Goal: Task Accomplishment & Management: Use online tool/utility

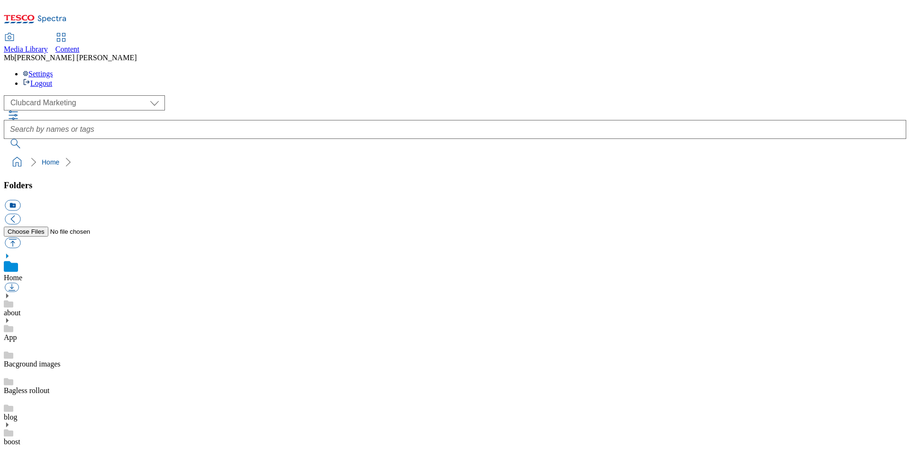
scroll to position [1, 0]
click at [91, 95] on select "Clubcard Marketing Dotcom UK GHS Marketing UK GHS Product UK GHS ROI Realfood" at bounding box center [84, 102] width 161 height 15
click at [48, 34] on link "Media Library" at bounding box center [26, 44] width 44 height 20
click at [67, 32] on icon at bounding box center [60, 37] width 11 height 11
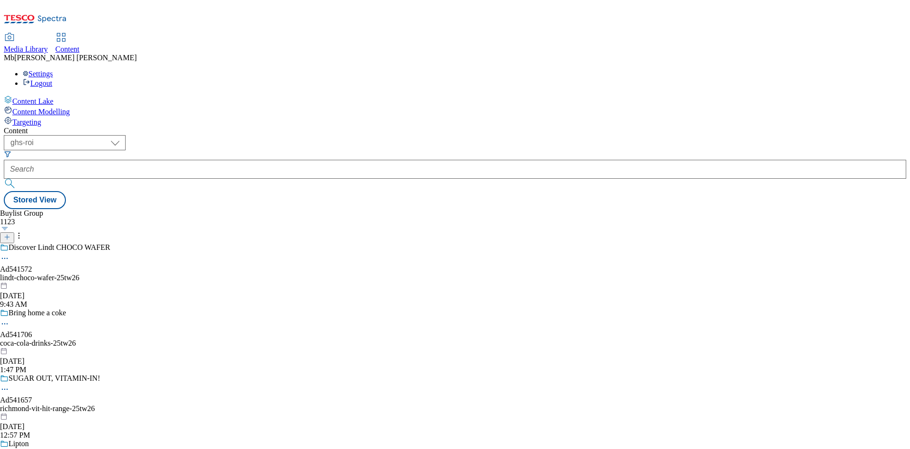
click at [67, 32] on icon at bounding box center [60, 37] width 11 height 11
click at [126, 135] on select "ghs-roi ghs-uk" at bounding box center [65, 142] width 122 height 15
select select "ghs-[GEOGRAPHIC_DATA]"
click at [123, 135] on select "ghs-roi ghs-uk" at bounding box center [65, 142] width 122 height 15
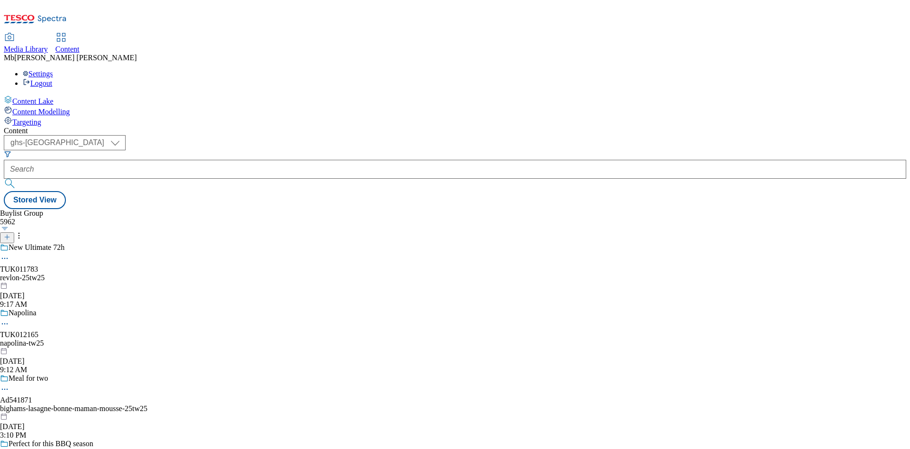
click at [28, 116] on div "Targeting" at bounding box center [455, 121] width 902 height 10
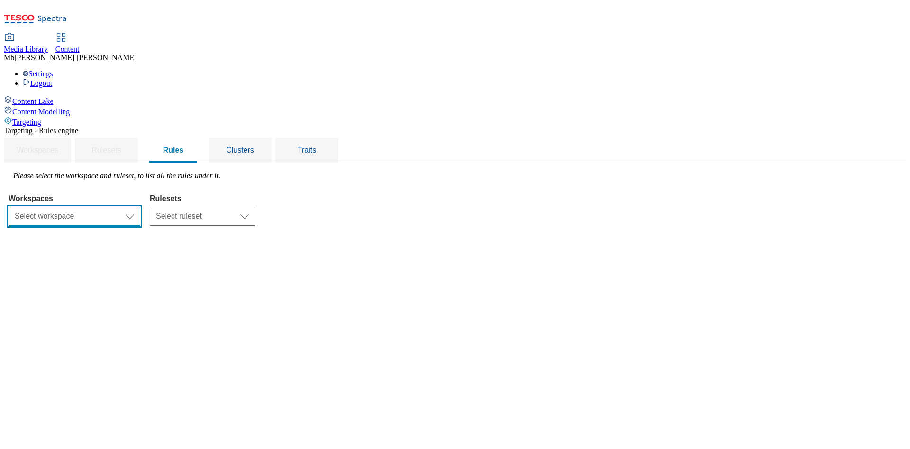
click at [140, 207] on select "Select workspace Content" at bounding box center [75, 216] width 132 height 19
select select "f510054f-adaa-4692-b570-80fa3897127a"
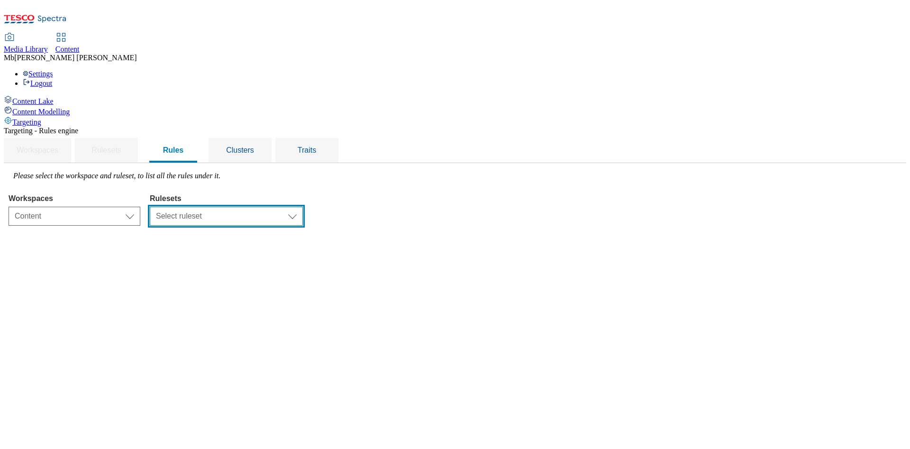
click at [303, 207] on select "Select ruleset clubcard-website ghs-roi ghs-uk" at bounding box center [226, 216] width 153 height 19
select select "48eb89cc-c22c-49b3-9be3-6f8cd5821d05"
click at [269, 207] on select "Select ruleset clubcard-website ghs-roi ghs-uk" at bounding box center [226, 216] width 153 height 19
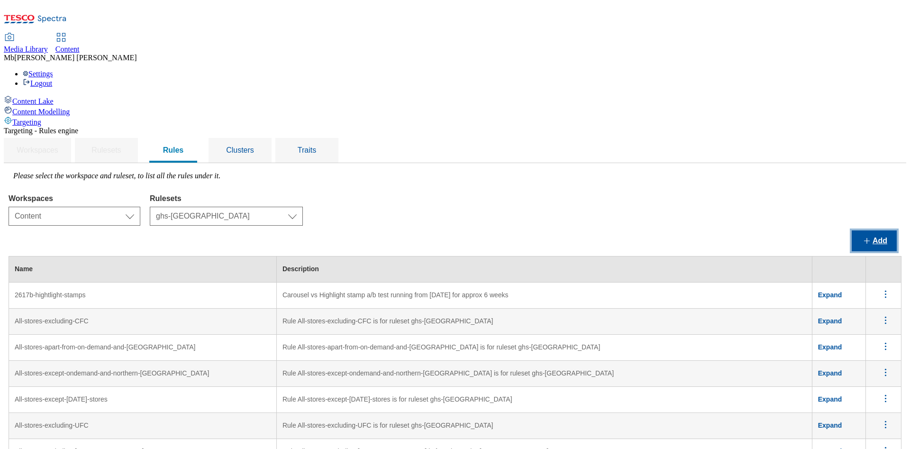
click at [887, 230] on button "Add" at bounding box center [874, 240] width 45 height 21
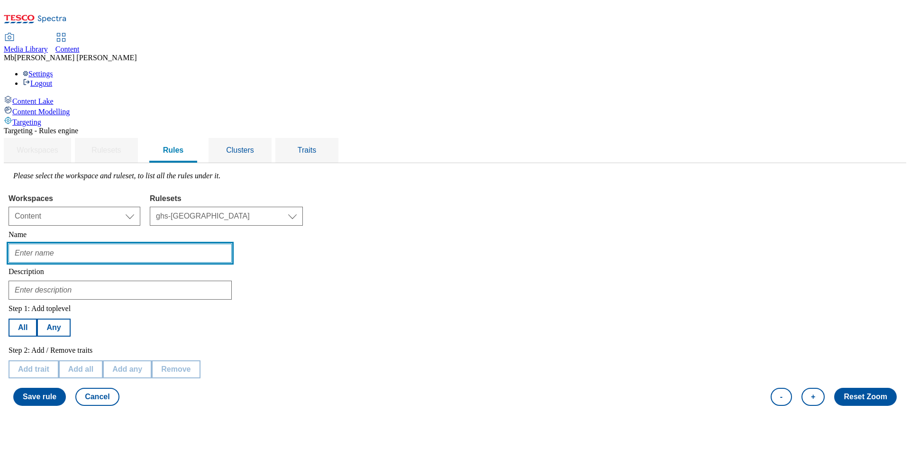
click at [189, 244] on input "text" at bounding box center [120, 253] width 223 height 19
type input "[PERSON_NAME] Test Faststats"
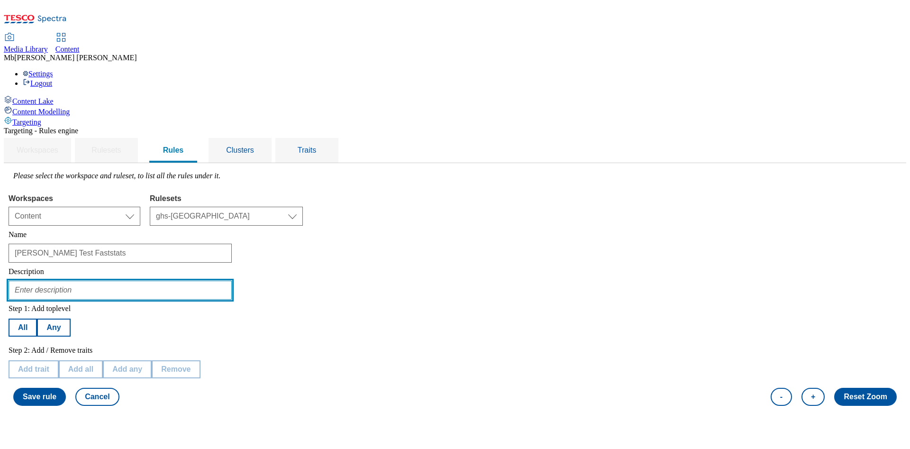
click at [232, 281] on input "text" at bounding box center [120, 290] width 223 height 19
type input "test if audiences pull"
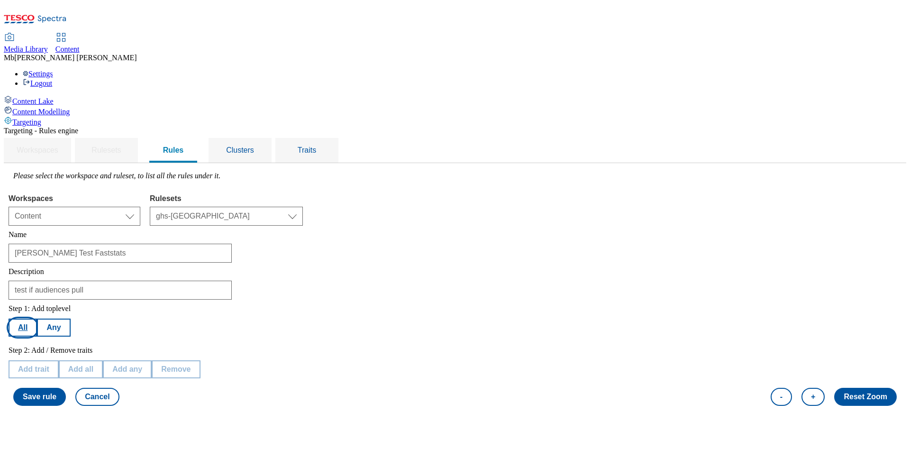
click at [37, 319] on button "All" at bounding box center [23, 328] width 28 height 18
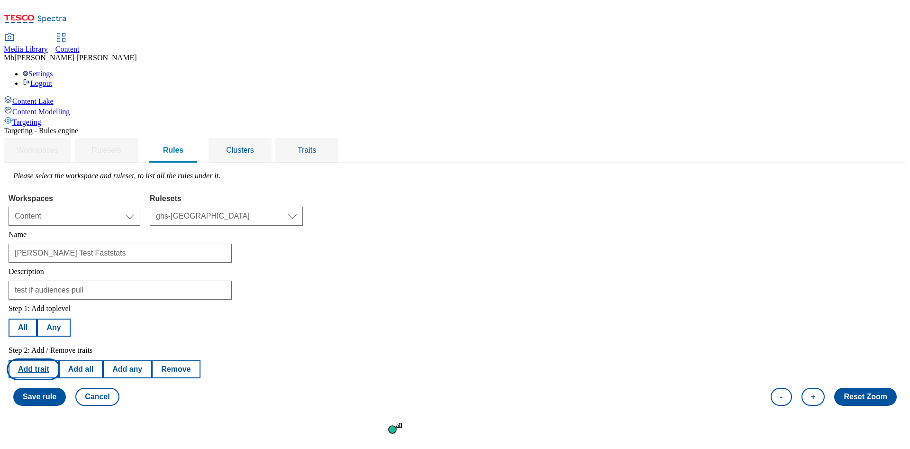
click at [59, 360] on button "Add trait" at bounding box center [34, 369] width 50 height 18
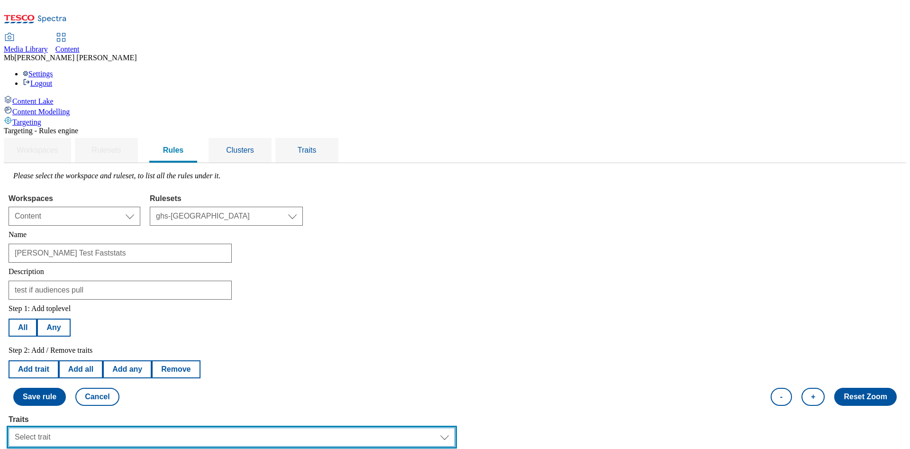
click at [342, 428] on select "Select trait Languages Operating System Content Type Variant ID Segments Channe…" at bounding box center [232, 437] width 447 height 19
select select "profileSegments"
click at [128, 428] on select "Select trait Languages Operating System Content Type Variant ID Segments Channe…" at bounding box center [232, 437] width 447 height 19
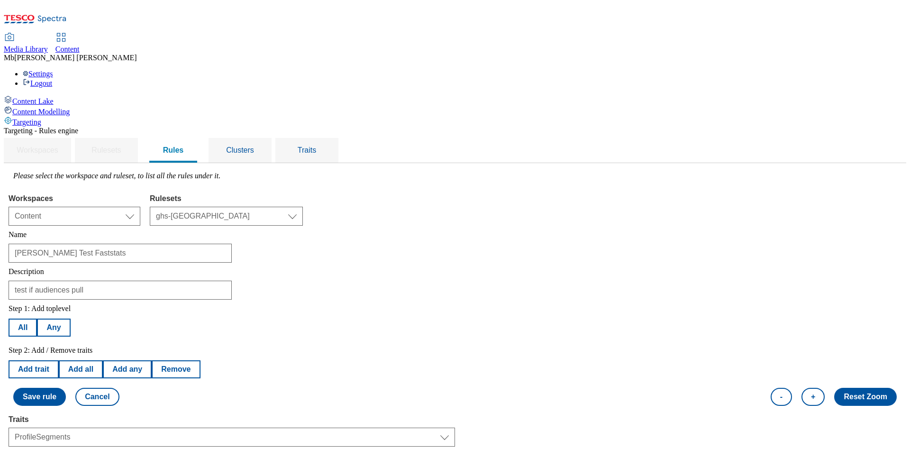
select select "equals"
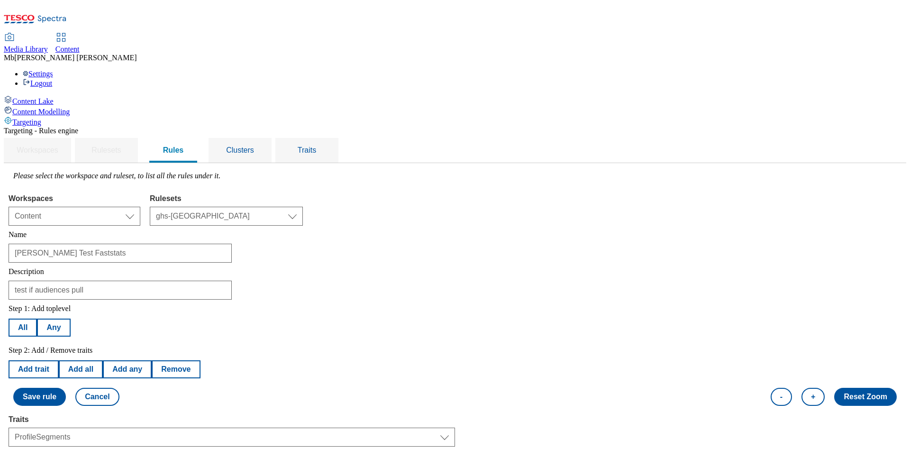
select select "ghs-[GEOGRAPHIC_DATA]"
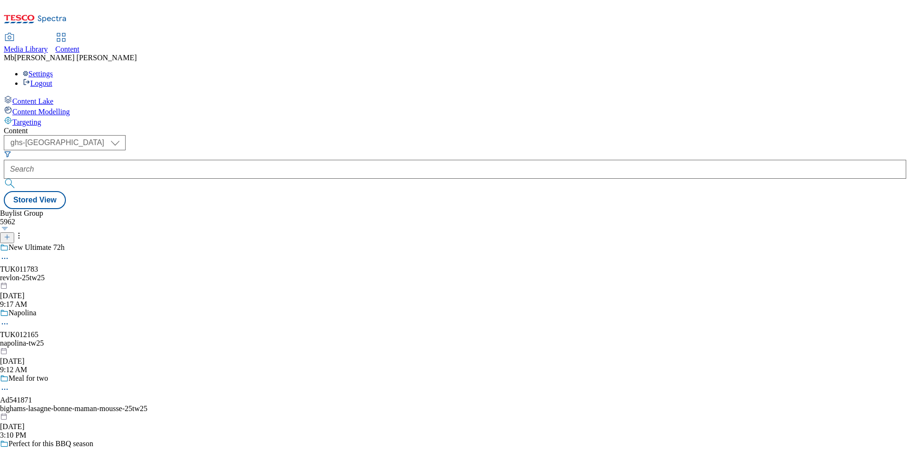
click at [66, 116] on div "Targeting" at bounding box center [455, 121] width 902 height 10
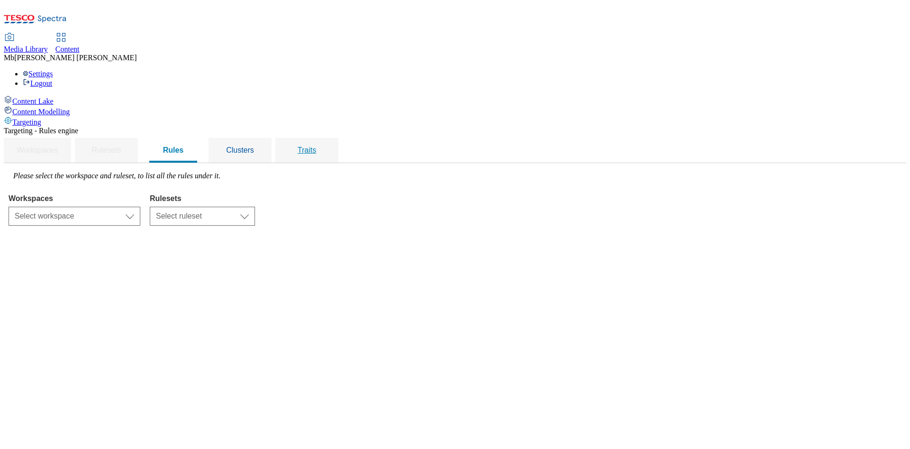
click at [316, 146] on span "Traits" at bounding box center [307, 150] width 18 height 8
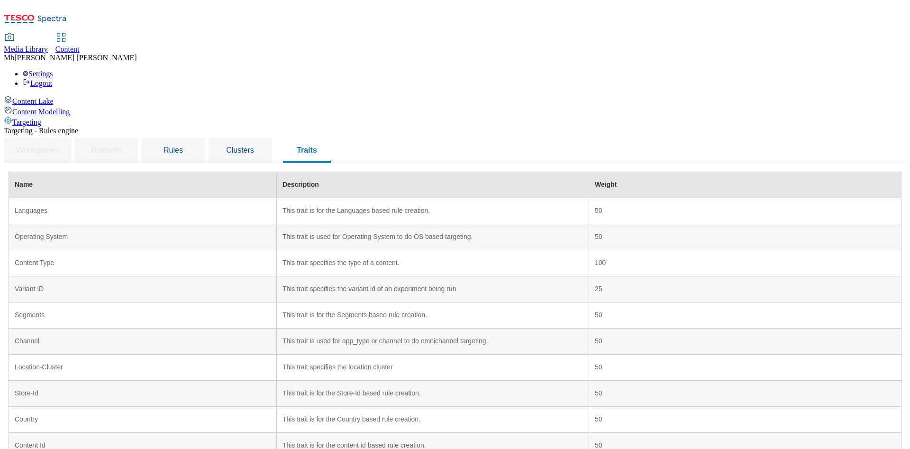
scroll to position [47, 0]
click at [906, 95] on div "Content Lake Content Modelling Targeting Targeting - Rules engine Workspaces Ru…" at bounding box center [455, 329] width 902 height 468
click at [43, 116] on div "Targeting" at bounding box center [455, 121] width 902 height 10
click at [906, 95] on div "Content Lake Content Modelling Targeting Targeting - Rules engine Workspaces Ru…" at bounding box center [455, 329] width 902 height 468
click at [183, 146] on span "Rules" at bounding box center [173, 150] width 19 height 8
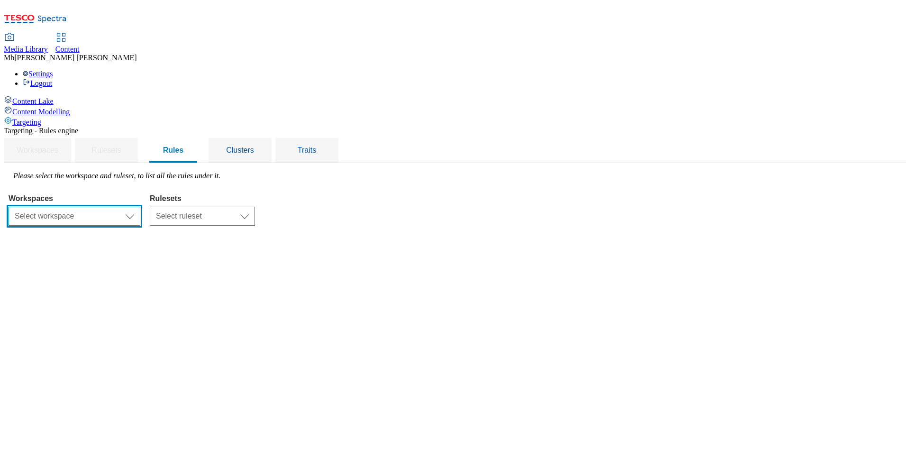
click at [140, 207] on select "Select workspace Content" at bounding box center [75, 216] width 132 height 19
select select "f510054f-adaa-4692-b570-80fa3897127a"
click at [128, 207] on select "Select workspace Content" at bounding box center [75, 216] width 132 height 19
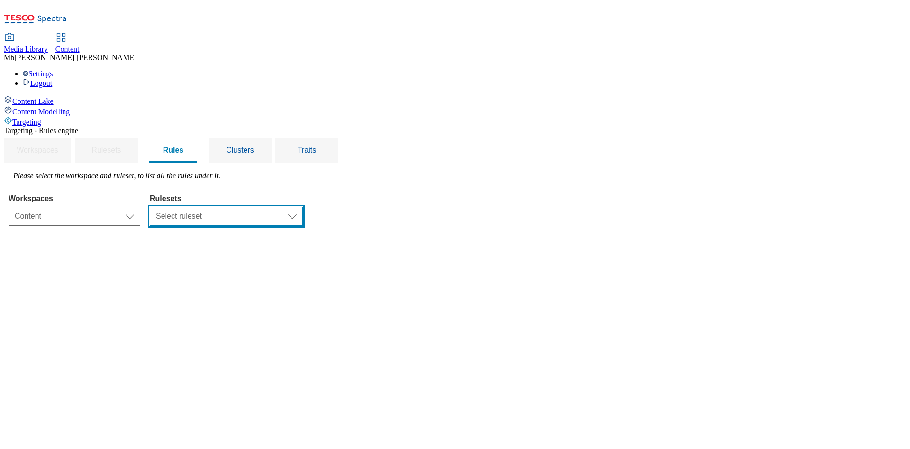
click at [303, 207] on select "Select ruleset clubcard-website ghs-roi ghs-uk" at bounding box center [226, 216] width 153 height 19
select select "48eb89cc-c22c-49b3-9be3-6f8cd5821d05"
click at [269, 207] on select "Select ruleset clubcard-website ghs-roi ghs-uk" at bounding box center [226, 216] width 153 height 19
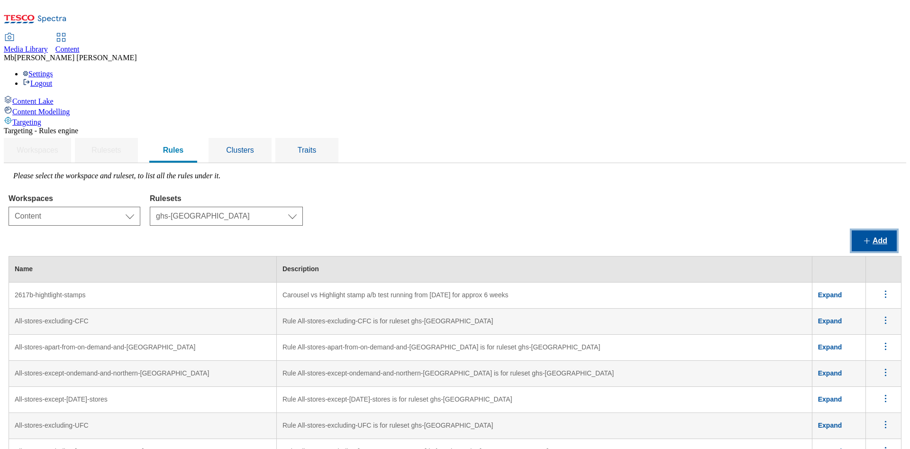
click at [875, 230] on button "Add" at bounding box center [874, 240] width 45 height 21
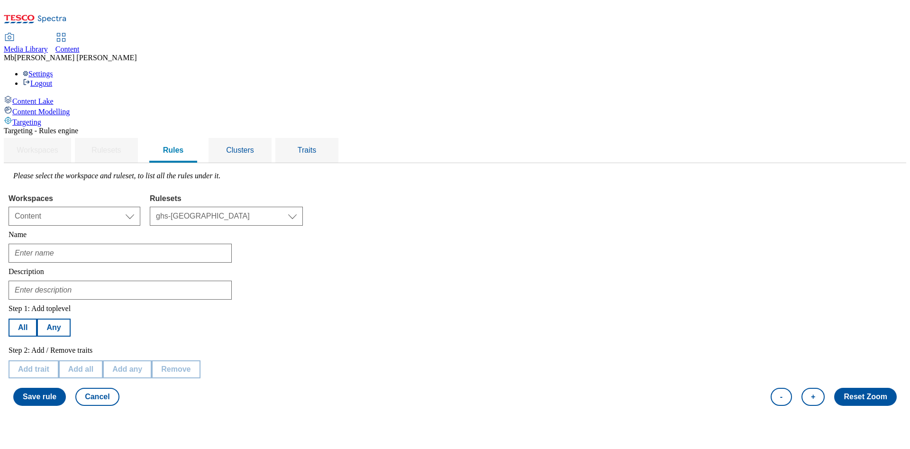
click at [229, 239] on div at bounding box center [455, 251] width 893 height 24
click at [208, 244] on input "text" at bounding box center [120, 253] width 223 height 19
type input "Audience test"
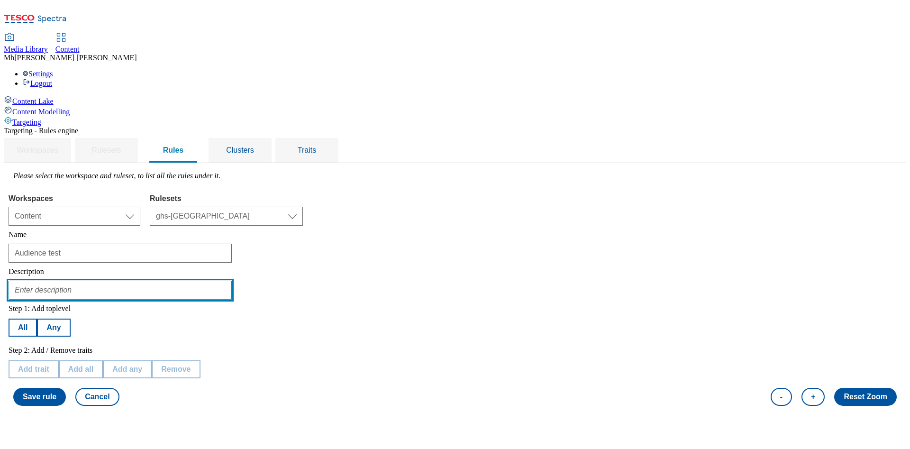
click at [201, 281] on input "text" at bounding box center [120, 290] width 223 height 19
type input "audience test"
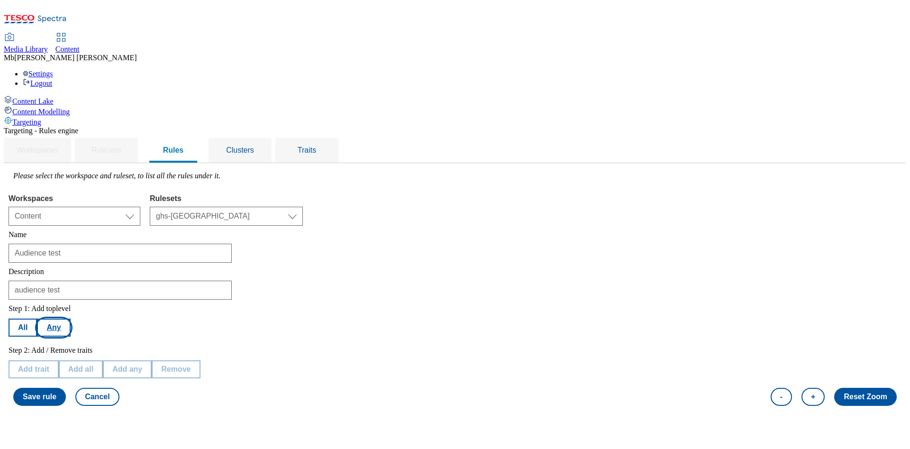
click at [70, 319] on button "Any" at bounding box center [53, 328] width 33 height 18
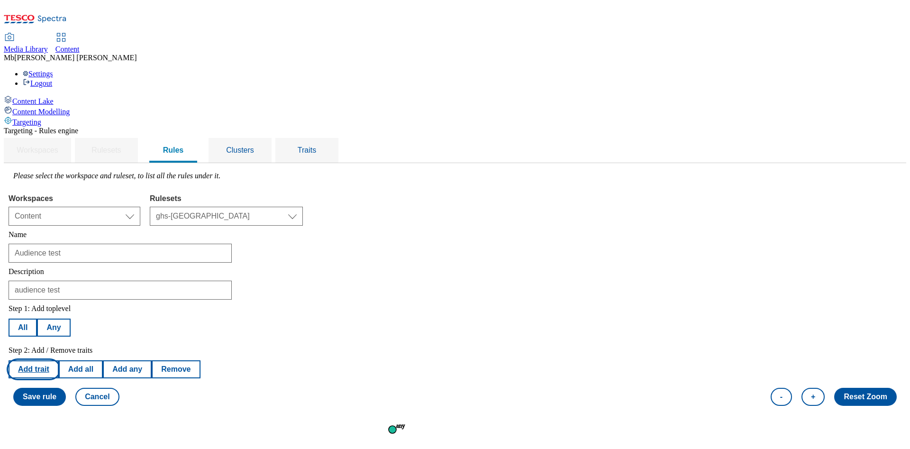
click at [59, 360] on button "Add trait" at bounding box center [34, 369] width 50 height 18
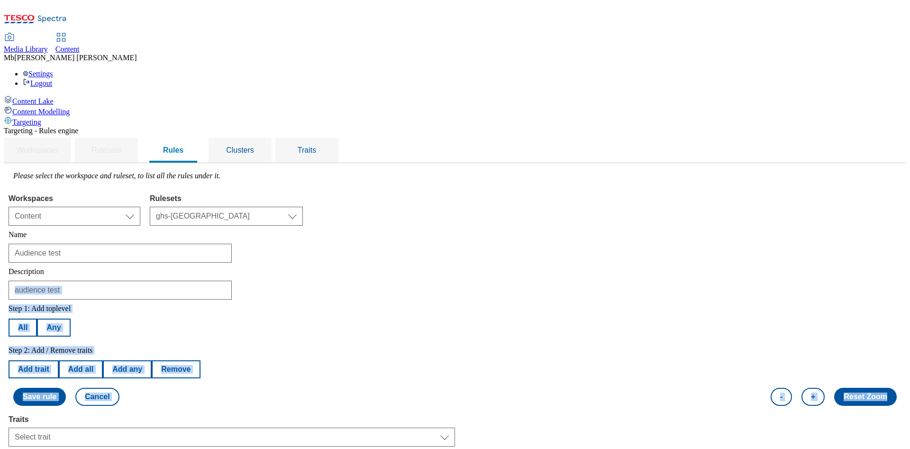
drag, startPoint x: 902, startPoint y: 220, endPoint x: 910, endPoint y: 278, distance: 57.9
click at [757, 300] on div "Step 1: Add toplevel All Any Step 2: Add / Remove traits Add trait Add all Add …" at bounding box center [455, 355] width 893 height 111
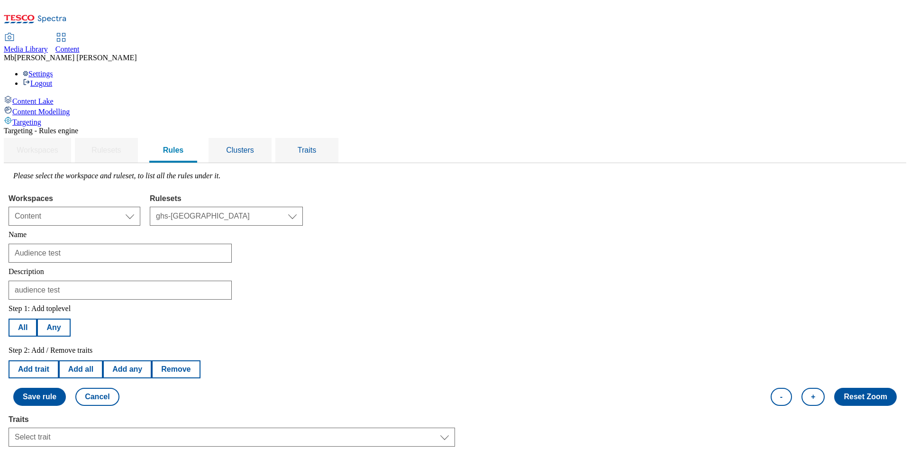
scroll to position [113, 0]
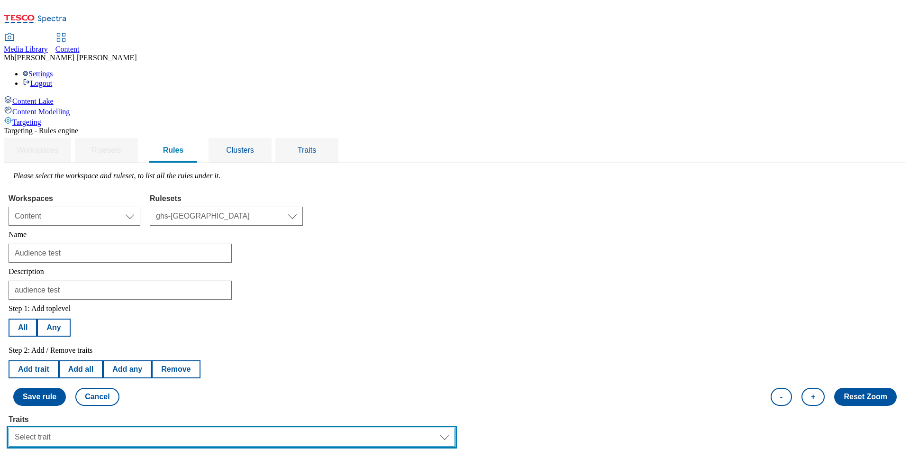
click at [257, 428] on select "Select trait Languages Operating System Content Type Variant ID Segments Channe…" at bounding box center [232, 437] width 447 height 19
select select "profileSegments"
click at [128, 428] on select "Select trait Languages Operating System Content Type Variant ID Segments Channe…" at bounding box center [232, 437] width 447 height 19
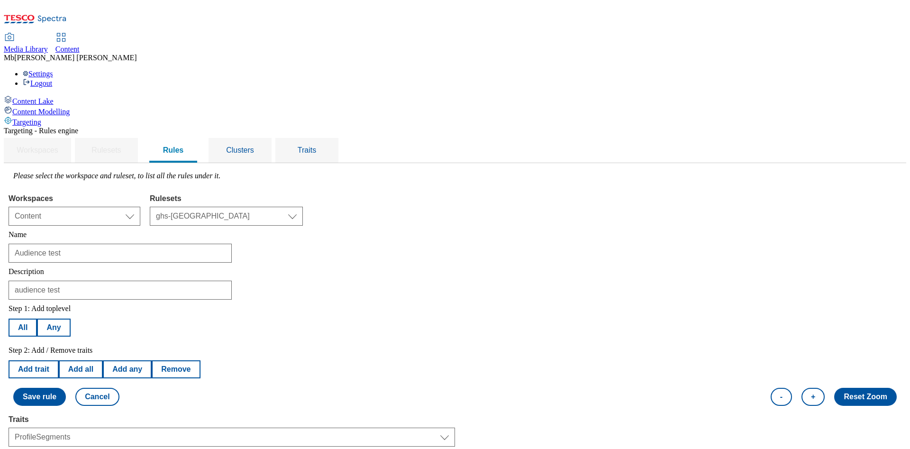
select select "equals"
select select "ee044d7f-c89f-4857-b83f-cd32774a3c69:Whoosh_Subs_Control"
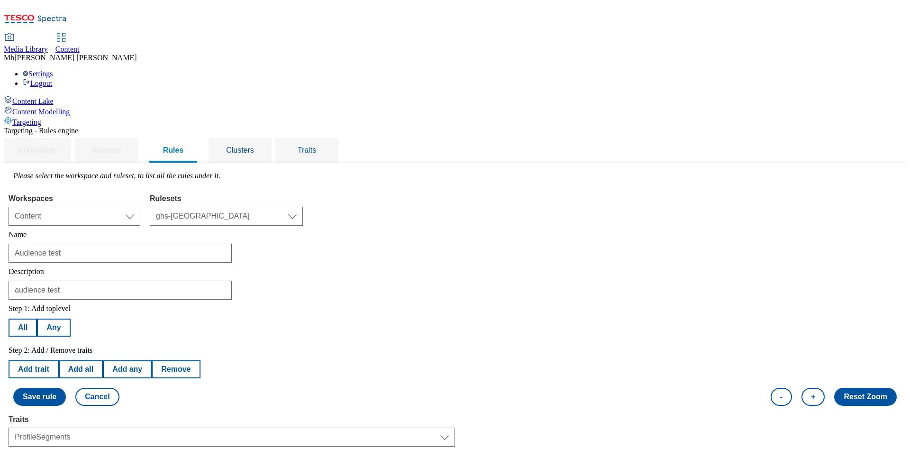
click at [630, 300] on div "Step 1: Add toplevel All Any Step 2: Add / Remove traits Add trait Add all Add …" at bounding box center [455, 355] width 893 height 111
select select "ee044d7f-c89f-4857-b83f-cd32774a3c69:Whoosh_Subs_Control"
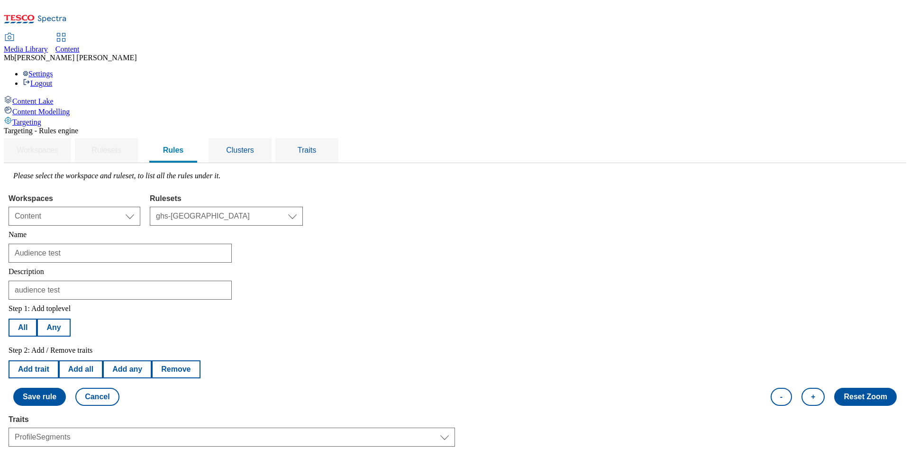
select select "Teetotal"
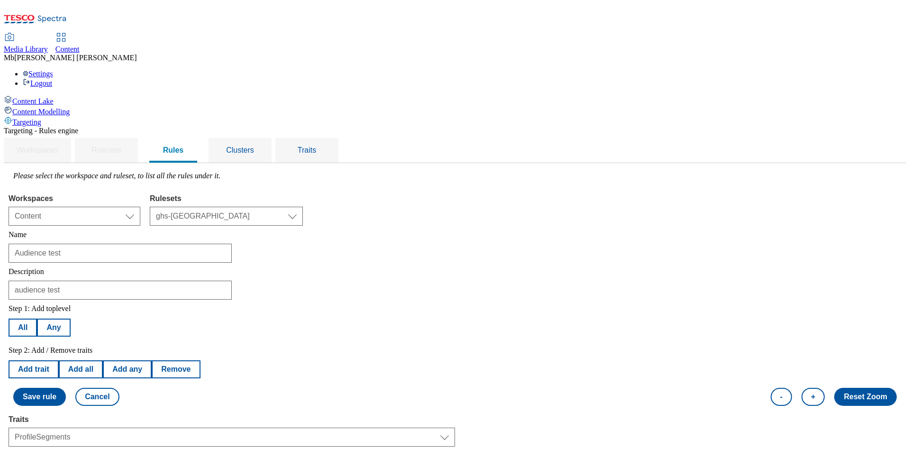
scroll to position [20, 0]
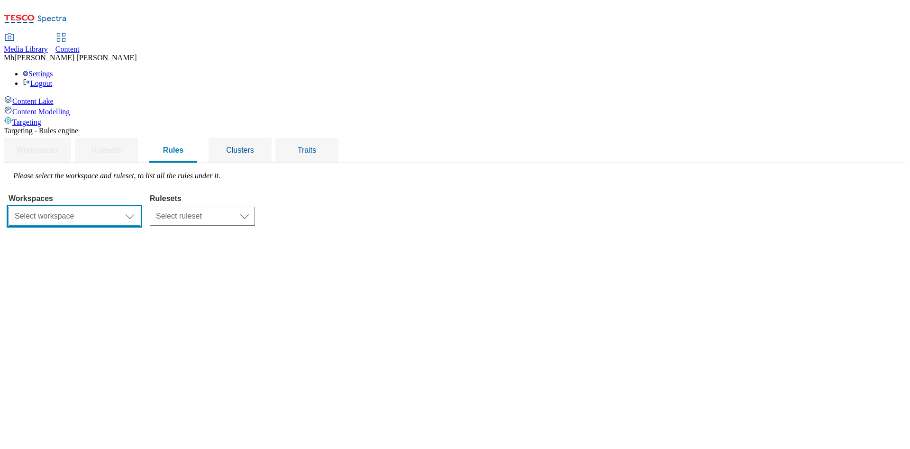
click at [140, 207] on select "Select workspace Content" at bounding box center [75, 216] width 132 height 19
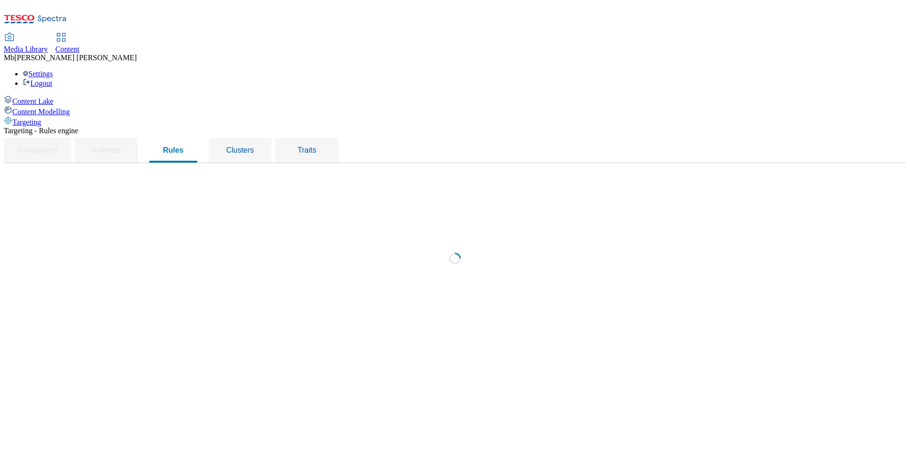
select select "f510054f-adaa-4692-b570-80fa3897127a"
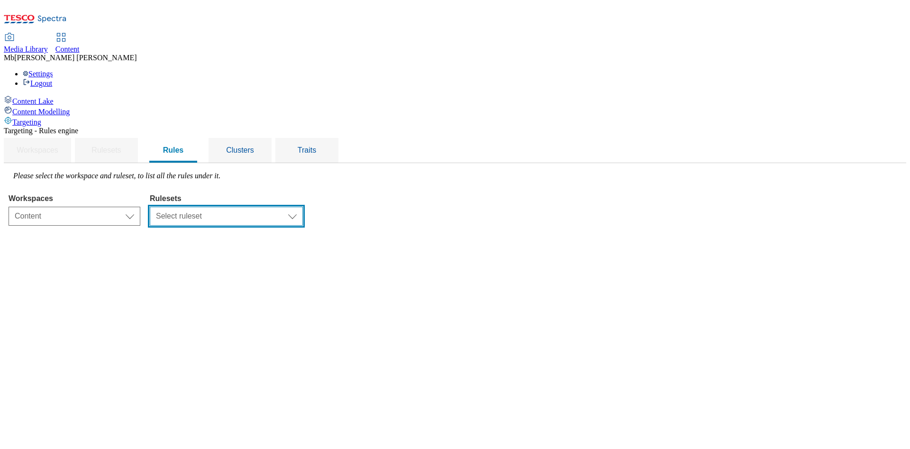
click at [303, 207] on select "Select ruleset clubcard-website ghs-roi ghs-[GEOGRAPHIC_DATA]" at bounding box center [226, 216] width 153 height 19
select select "48eb89cc-c22c-49b3-9be3-6f8cd5821d05"
click at [269, 207] on select "Select ruleset clubcard-website ghs-roi ghs-uk" at bounding box center [226, 216] width 153 height 19
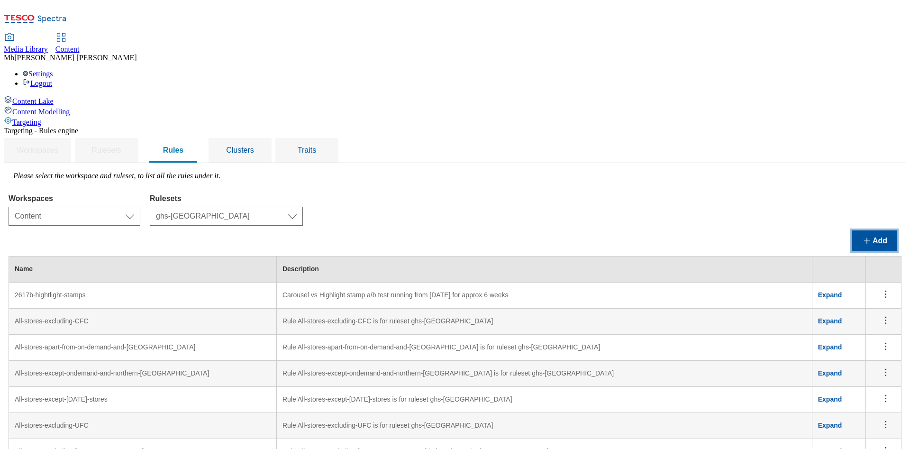
click at [860, 230] on button "Add" at bounding box center [874, 240] width 45 height 21
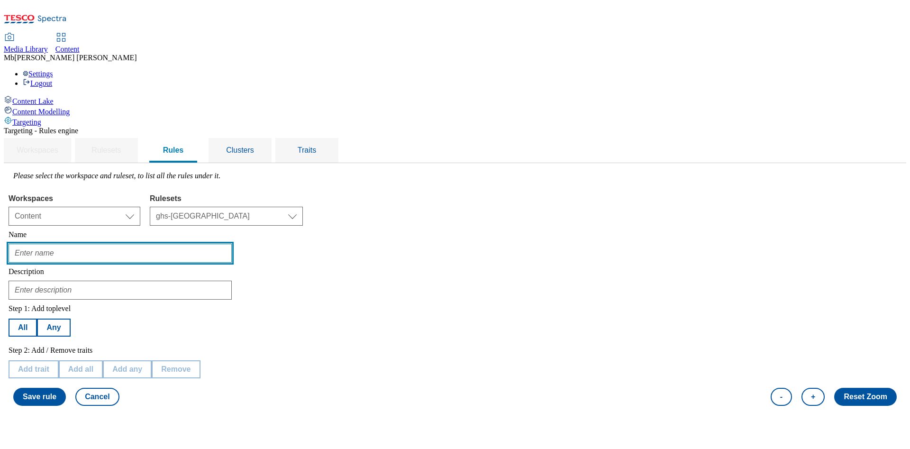
click at [218, 244] on input "text" at bounding box center [120, 253] width 223 height 19
type input "Mike B Test Faststats"
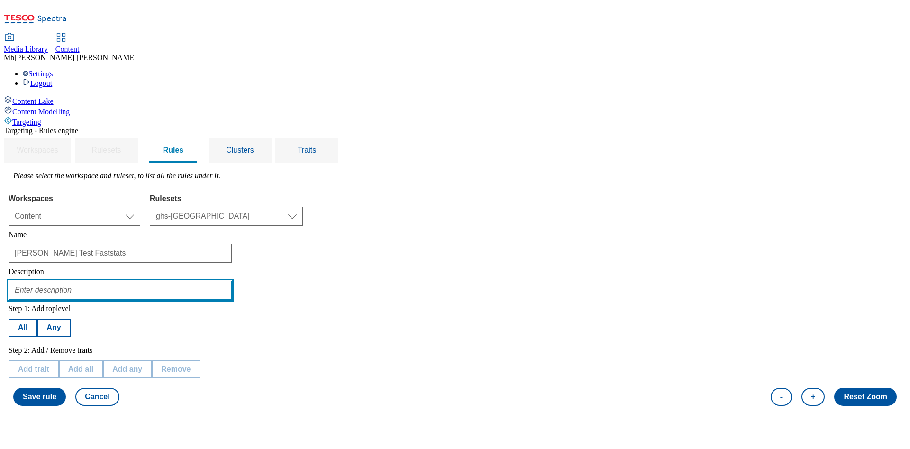
click at [191, 281] on input "text" at bounding box center [120, 290] width 223 height 19
type input "faststats audiences"
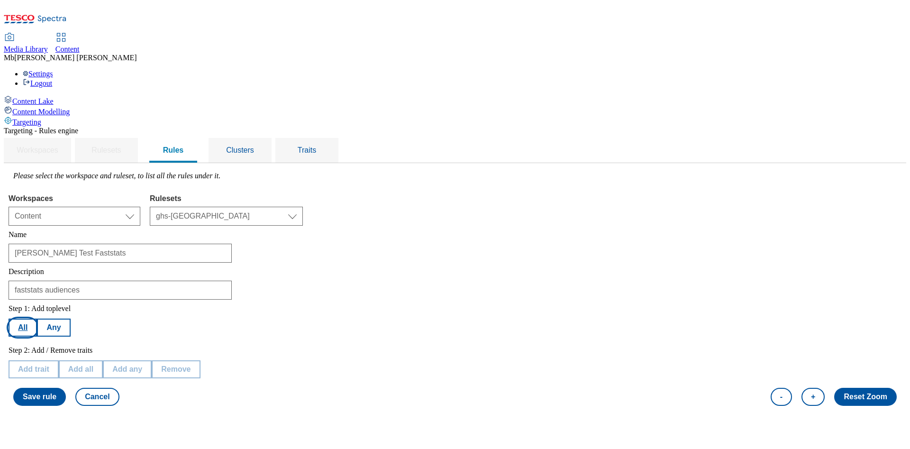
click at [37, 319] on button "All" at bounding box center [23, 328] width 28 height 18
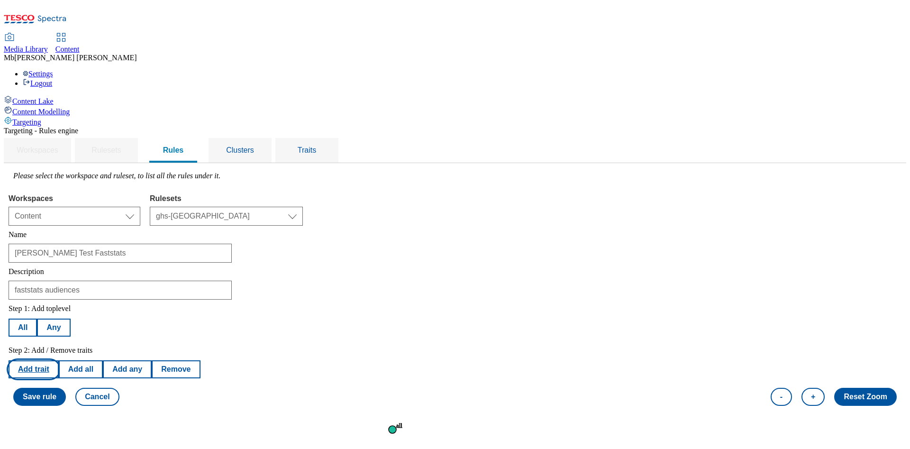
click at [59, 360] on button "Add trait" at bounding box center [34, 369] width 50 height 18
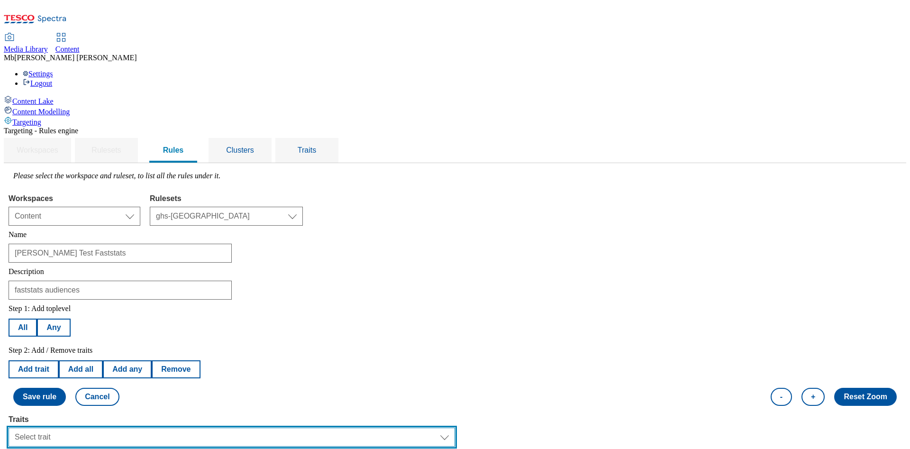
click at [329, 428] on select "Select trait Languages Operating System Content Type Variant ID Segments Channe…" at bounding box center [232, 437] width 447 height 19
select select "profileSegments"
click at [128, 428] on select "Select trait Languages Operating System Content Type Variant ID Segments Channe…" at bounding box center [232, 437] width 447 height 19
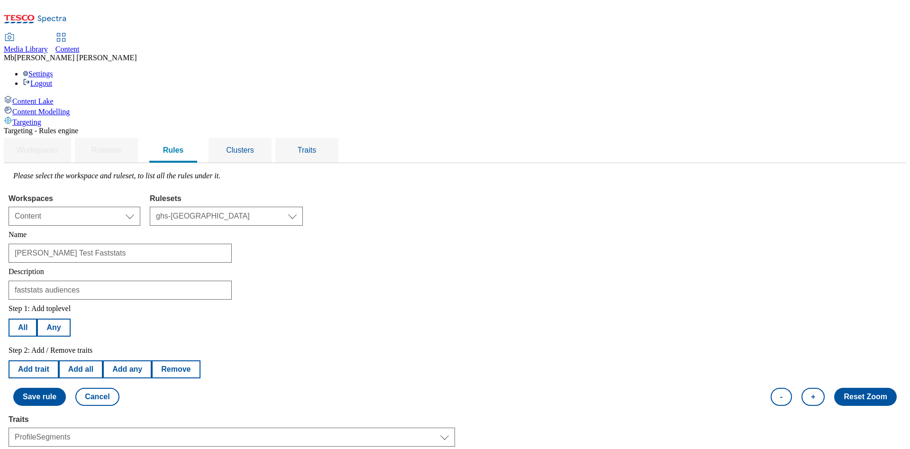
drag, startPoint x: 463, startPoint y: 403, endPoint x: 462, endPoint y: 398, distance: 5.4
select select "equals"
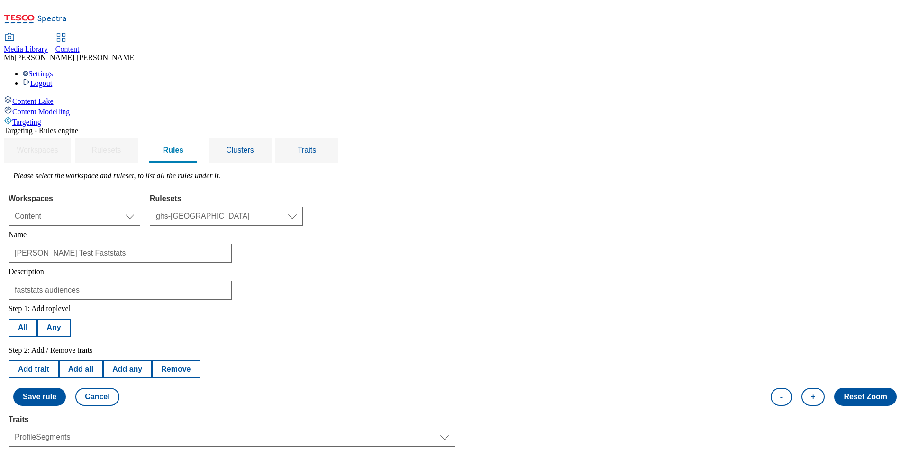
scroll to position [114, 0]
select select "e37d81e9-406c-4d1c-a3dc-cb17beef9601:true"
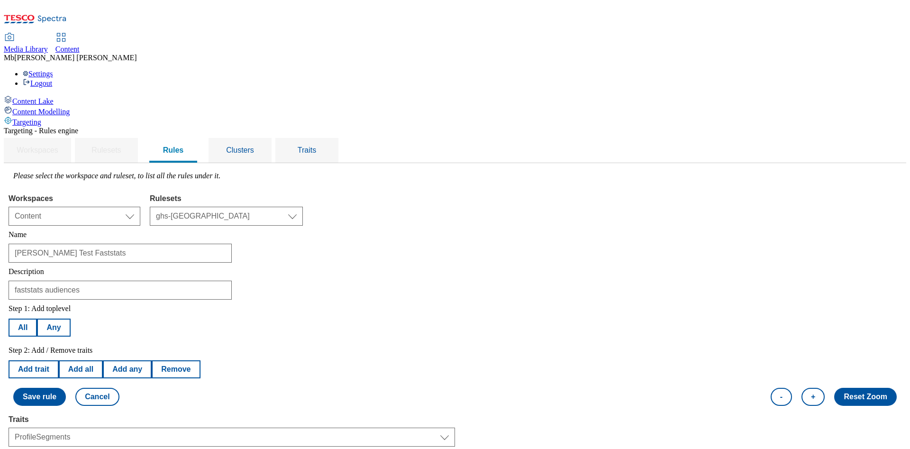
click at [66, 388] on button "Save rule" at bounding box center [39, 397] width 53 height 18
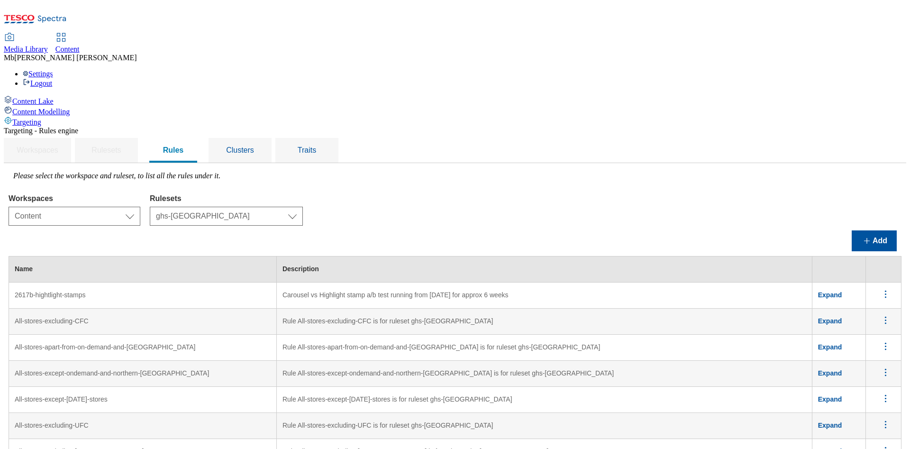
scroll to position [0, 0]
click at [82, 116] on div "Targeting" at bounding box center [455, 121] width 902 height 10
click at [871, 230] on button "Add" at bounding box center [874, 240] width 45 height 21
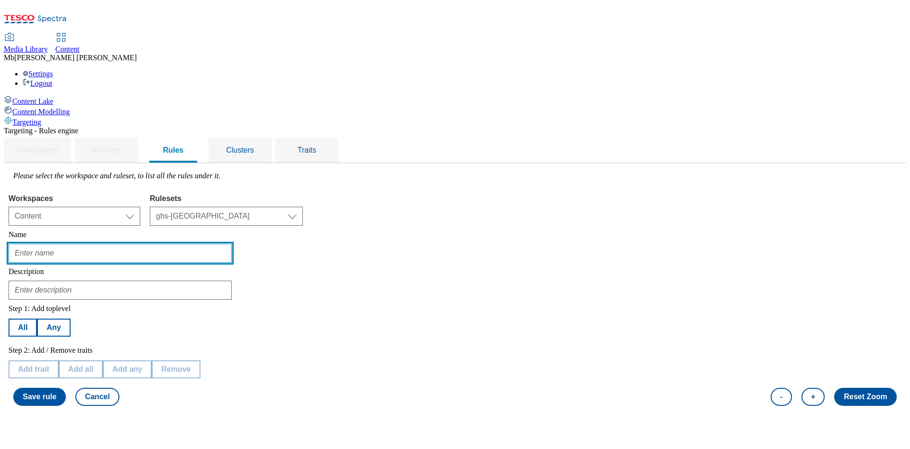
click at [208, 244] on input "text" at bounding box center [120, 253] width 223 height 19
type input "[PERSON_NAME] Dog audience test"
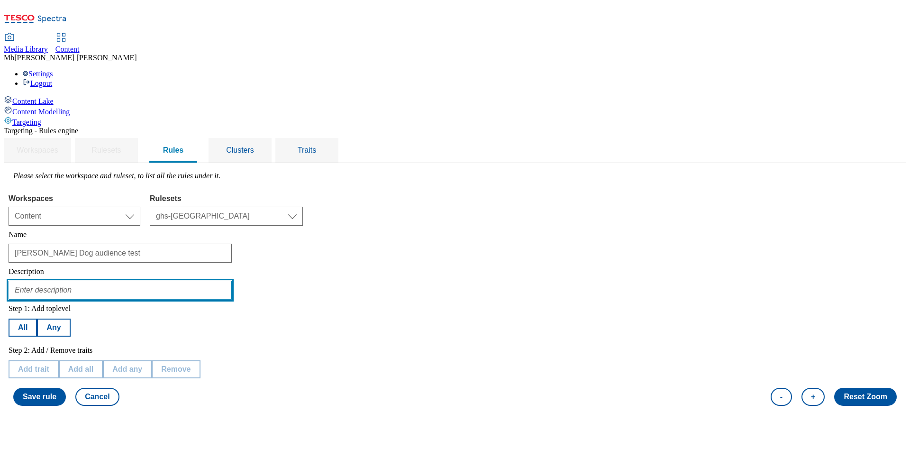
click at [209, 281] on input "text" at bounding box center [120, 290] width 223 height 19
type input "test if i am excluded"
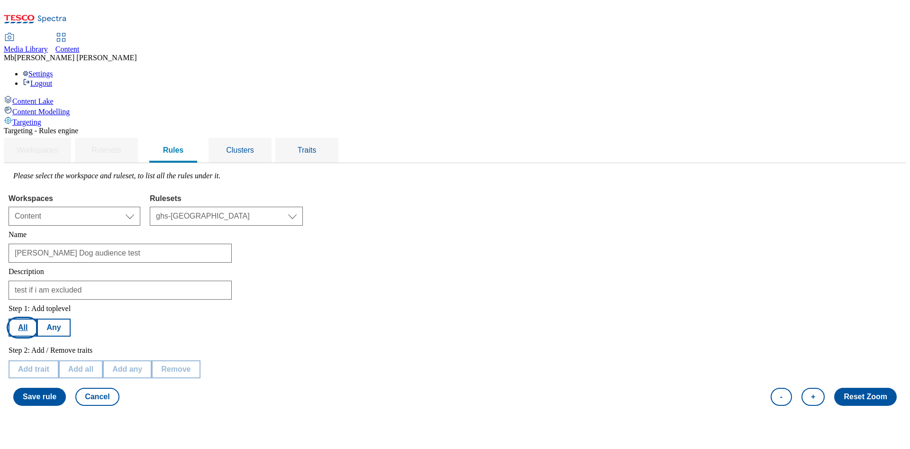
click at [37, 319] on button "All" at bounding box center [23, 328] width 28 height 18
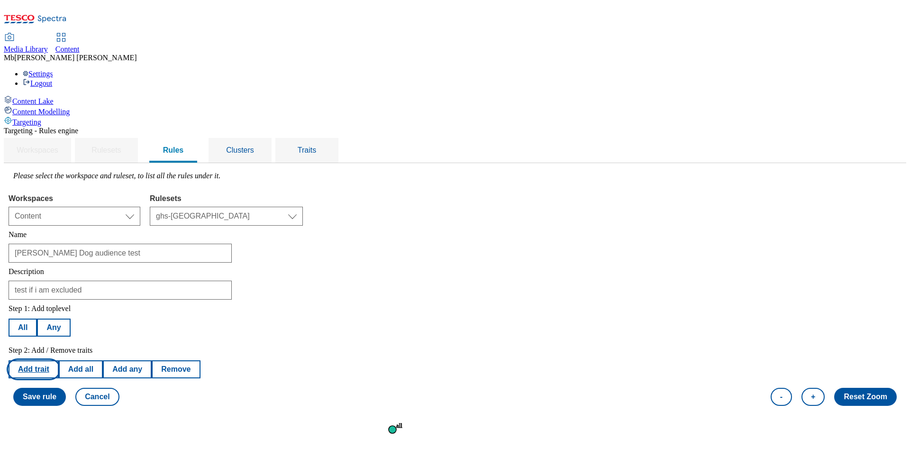
click at [59, 360] on button "Add trait" at bounding box center [34, 369] width 50 height 18
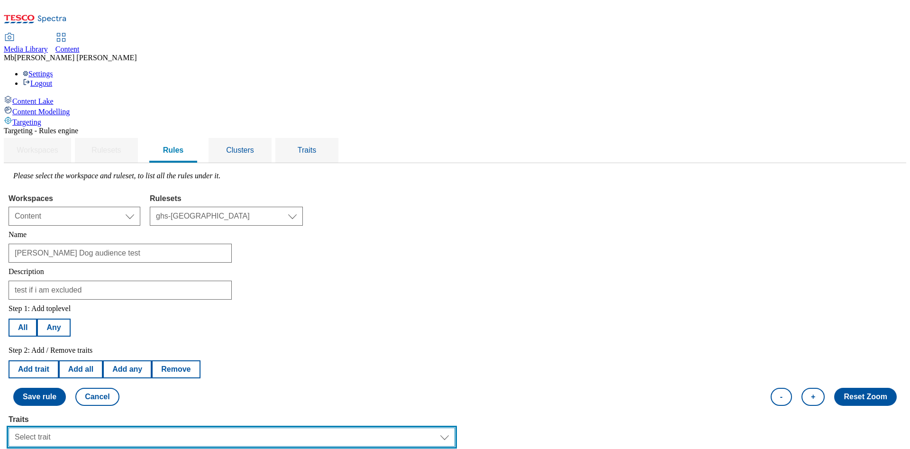
click at [244, 428] on select "Select trait Languages Operating System Content Type Variant ID Segments Store-…" at bounding box center [232, 437] width 447 height 19
select select "profileSegments"
click at [128, 428] on select "Select trait Languages Operating System Content Type Variant ID Segments Store-…" at bounding box center [232, 437] width 447 height 19
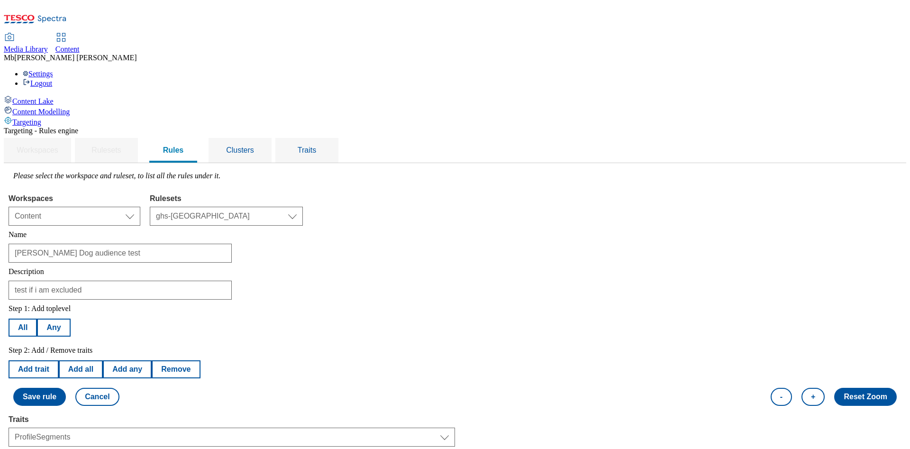
select select "equals"
select select "31d4bec6-55a9-4350-b80d-fb68022390ef:true"
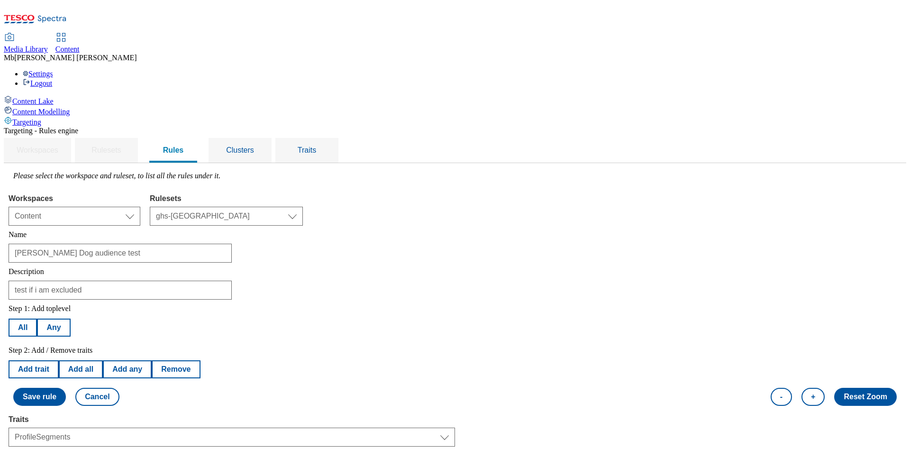
click at [66, 388] on button "Save rule" at bounding box center [39, 397] width 53 height 18
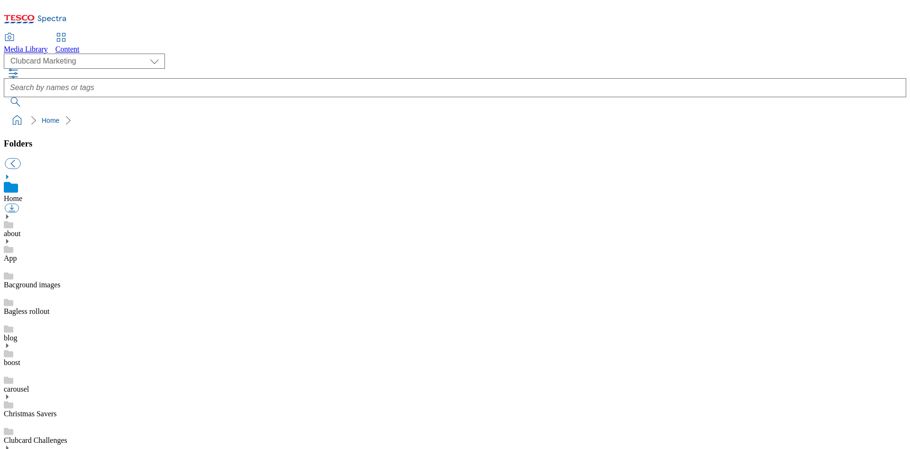
scroll to position [1, 0]
click at [92, 62] on select "Clubcard Marketing Dotcom UK GHS Marketing UK GHS Product UK GHS ROI Realfood" at bounding box center [84, 61] width 161 height 15
select select "flare-ghs-mktg"
click at [7, 55] on select "Clubcard Marketing Dotcom UK GHS Marketing UK GHS Product UK GHS ROI Realfood" at bounding box center [84, 61] width 161 height 15
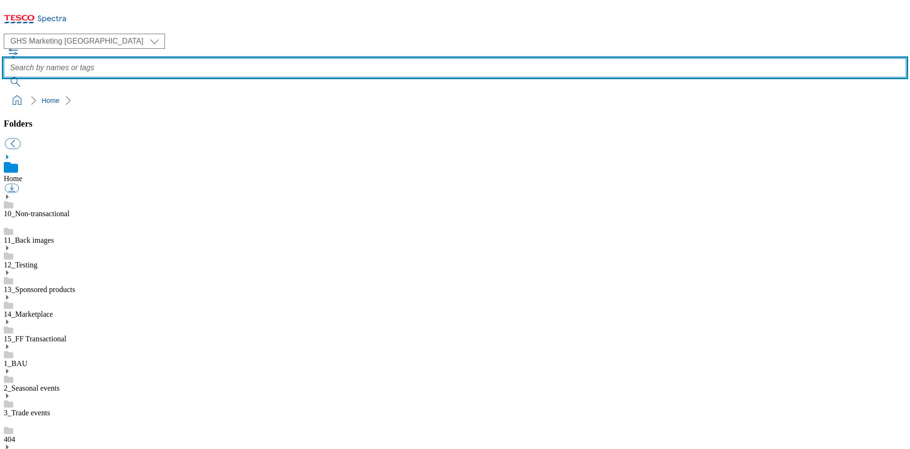
click at [354, 58] on input "text" at bounding box center [455, 67] width 902 height 19
type input "tea bags"
click at [4, 77] on button "submit" at bounding box center [16, 81] width 25 height 9
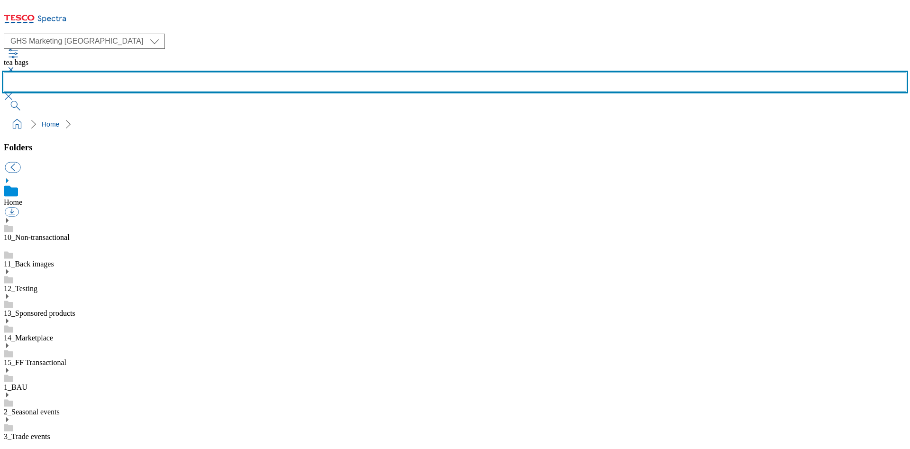
scroll to position [137, 0]
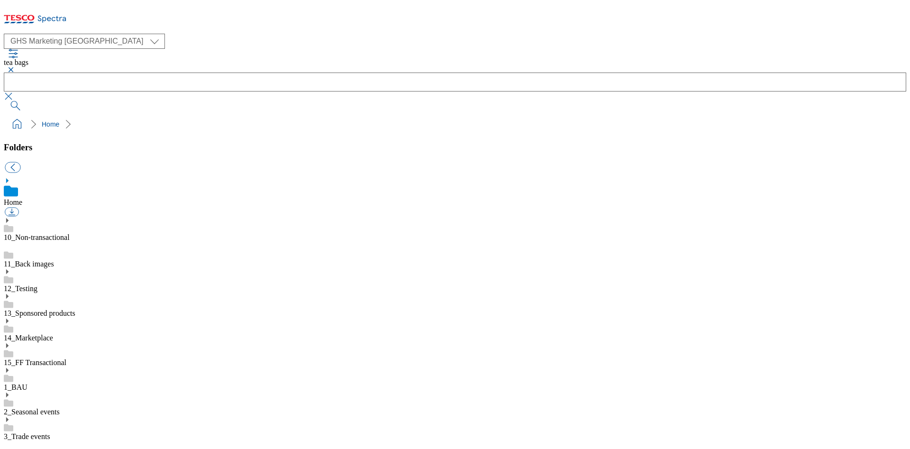
drag, startPoint x: 264, startPoint y: 321, endPoint x: 898, endPoint y: 231, distance: 639.6
drag, startPoint x: 898, startPoint y: 231, endPoint x: 830, endPoint y: 79, distance: 166.8
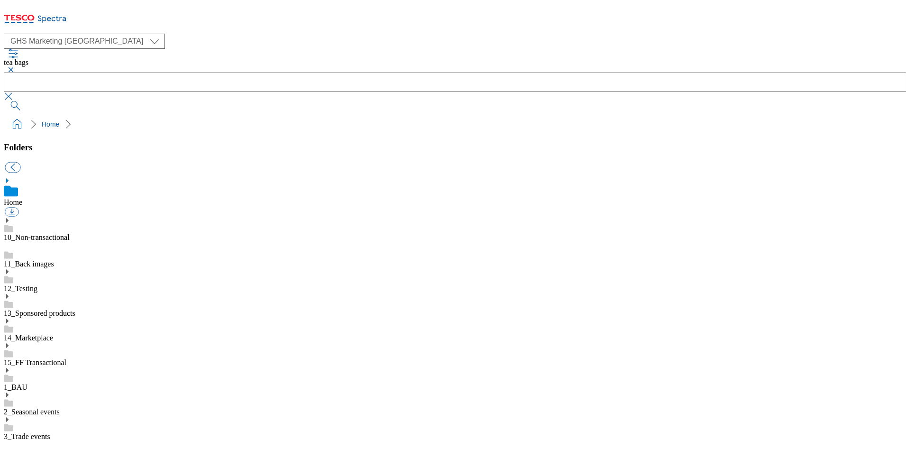
click at [830, 79] on div "( optional ) Clubcard Marketing Dotcom UK GHS Marketing UK GHS Product UK GHS R…" at bounding box center [455, 84] width 902 height 100
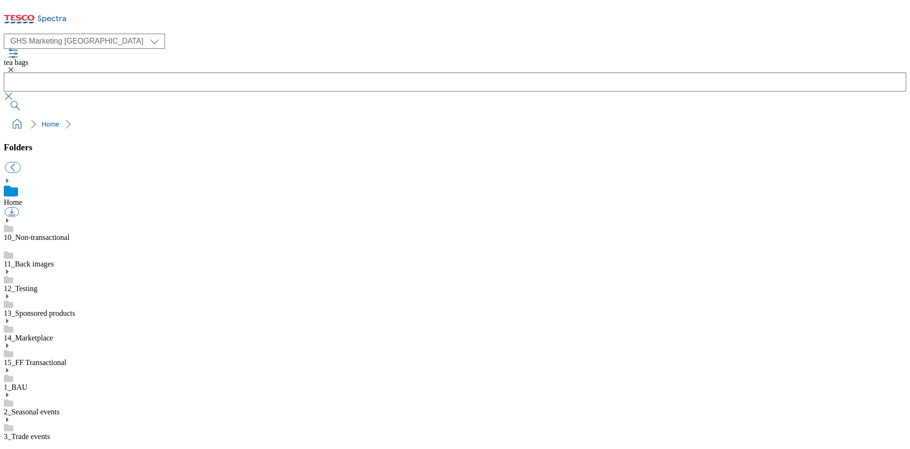
scroll to position [87, 0]
drag, startPoint x: 892, startPoint y: 201, endPoint x: 892, endPoint y: 160, distance: 40.8
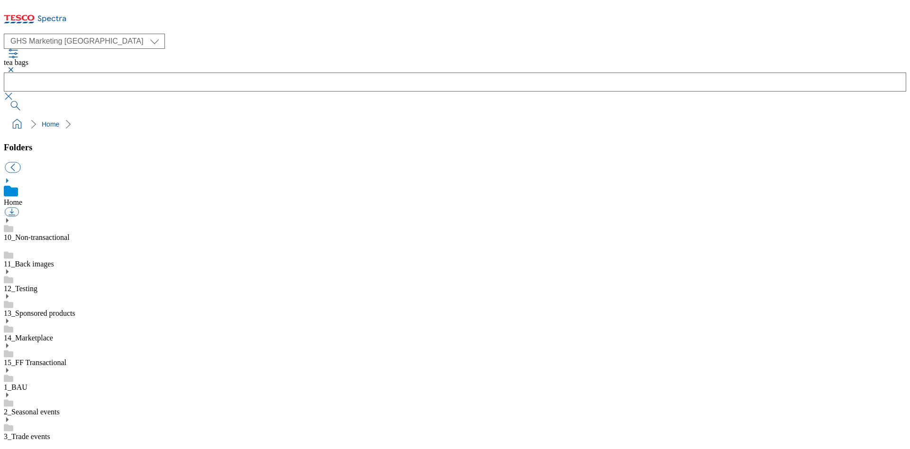
drag, startPoint x: 896, startPoint y: 181, endPoint x: 898, endPoint y: 144, distance: 36.5
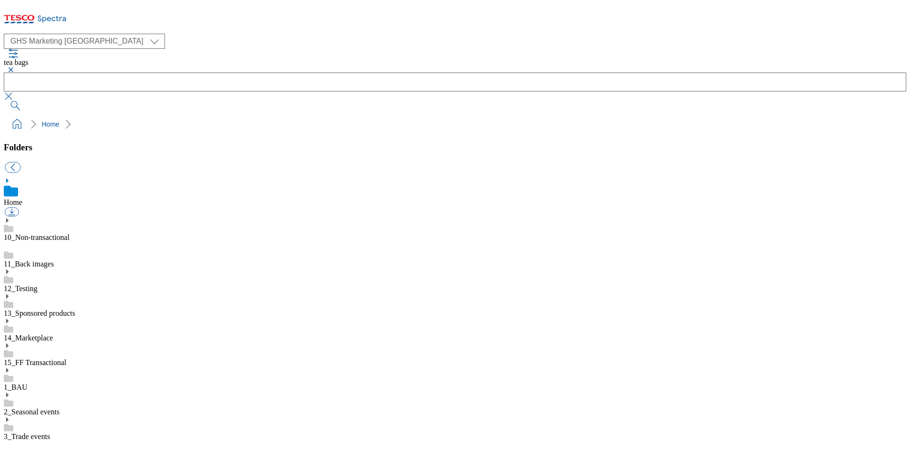
click at [851, 43] on div "( optional ) Clubcard Marketing Dotcom UK GHS Marketing UK GHS Product UK GHS R…" at bounding box center [455, 72] width 902 height 77
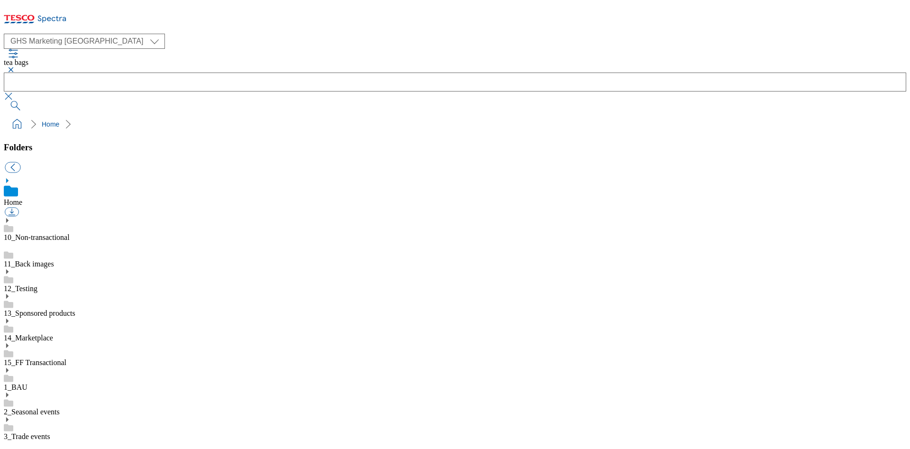
scroll to position [520, 0]
drag, startPoint x: 896, startPoint y: 351, endPoint x: 893, endPoint y: 319, distance: 31.9
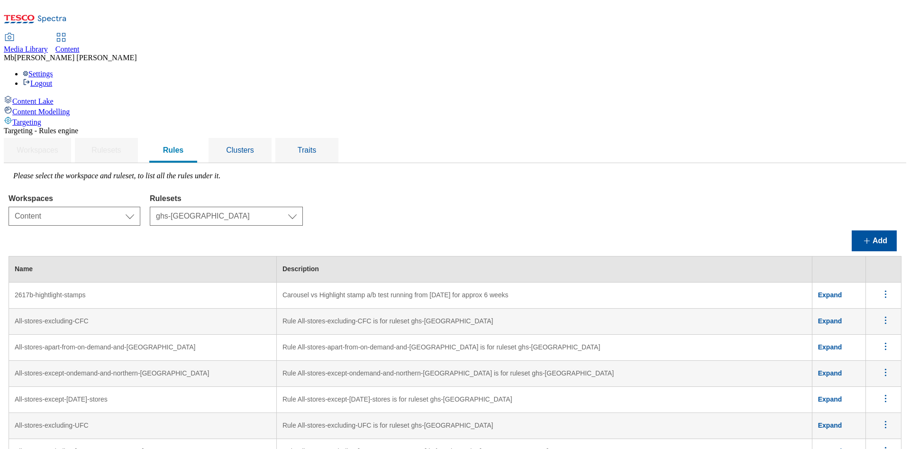
select select "f510054f-adaa-4692-b570-80fa3897127a"
select select "48eb89cc-c22c-49b3-9be3-6f8cd5821d05"
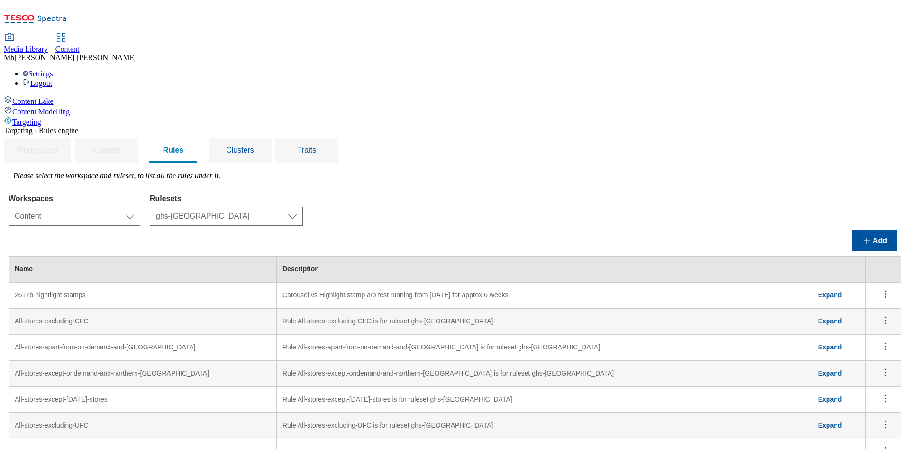
click at [41, 118] on span "Targeting" at bounding box center [26, 122] width 29 height 8
click at [857, 230] on button "Add" at bounding box center [874, 240] width 45 height 21
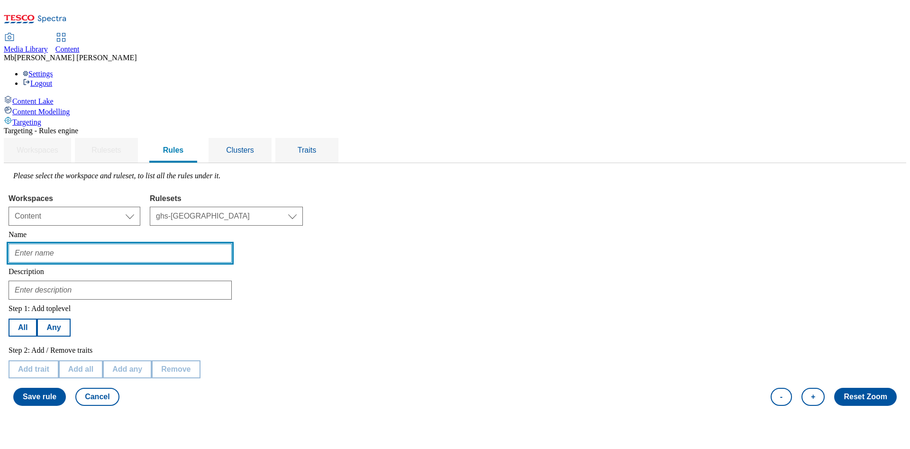
click at [225, 244] on input "text" at bounding box center [120, 253] width 223 height 19
type input "[PERSON_NAME] Test Faststats"
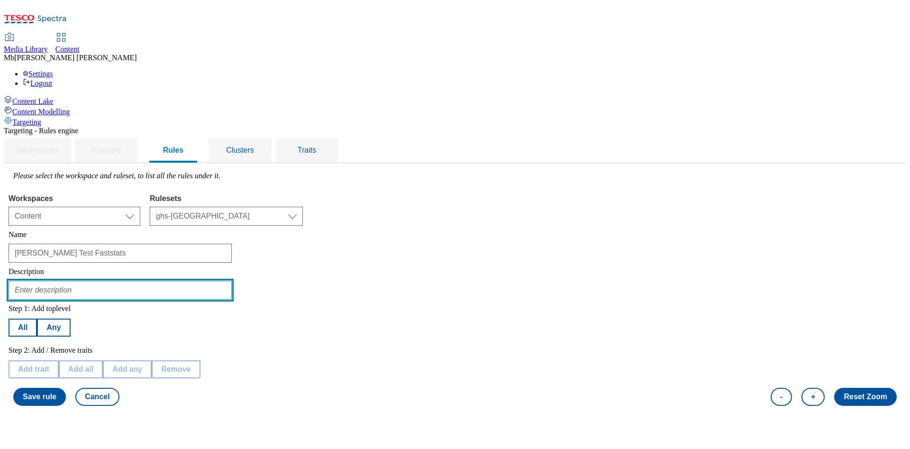
click at [229, 281] on input "text" at bounding box center [120, 290] width 223 height 19
click at [228, 281] on input "text" at bounding box center [120, 290] width 223 height 19
type input "test"
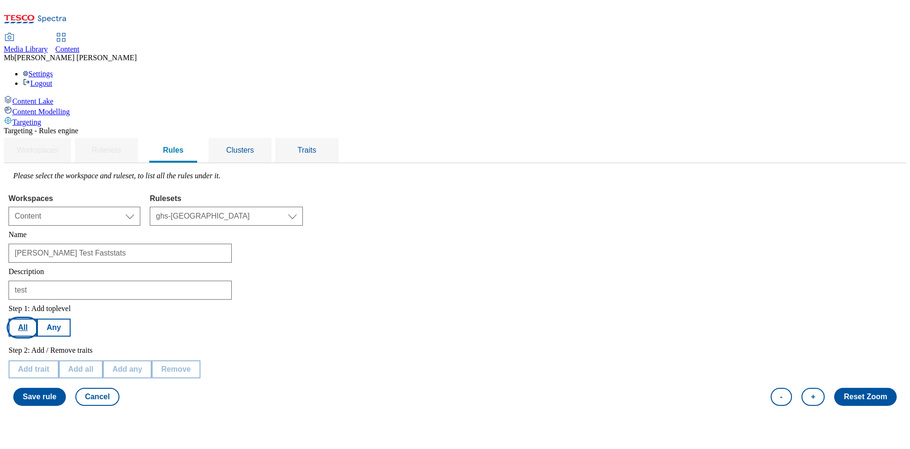
click at [37, 319] on button "All" at bounding box center [23, 328] width 28 height 18
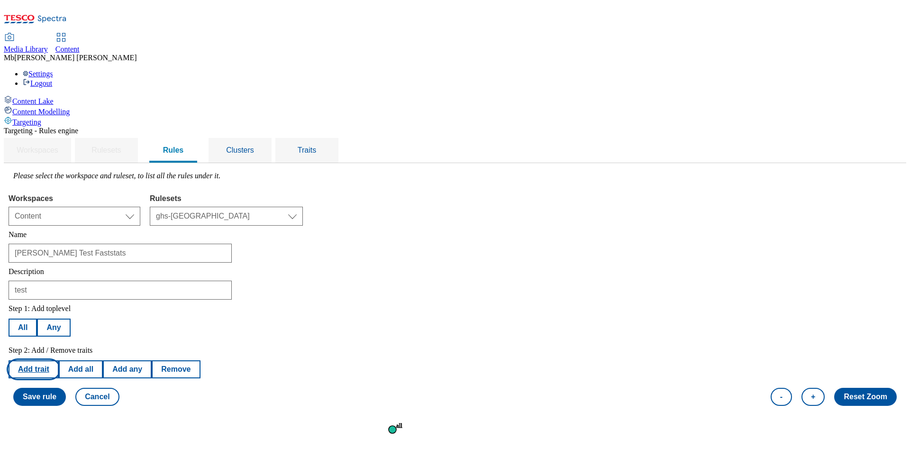
click at [59, 360] on button "Add trait" at bounding box center [34, 369] width 50 height 18
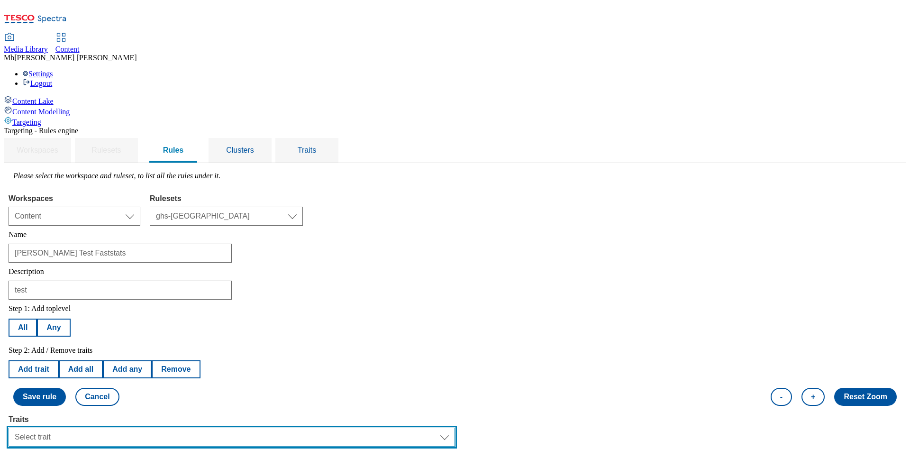
click at [242, 428] on select "Select trait Languages Segments Operating System Content Type Variant ID Store-…" at bounding box center [232, 437] width 447 height 19
select select "profileSegments"
click at [128, 428] on select "Select trait Languages Segments Operating System Content Type Variant ID Store-…" at bounding box center [232, 437] width 447 height 19
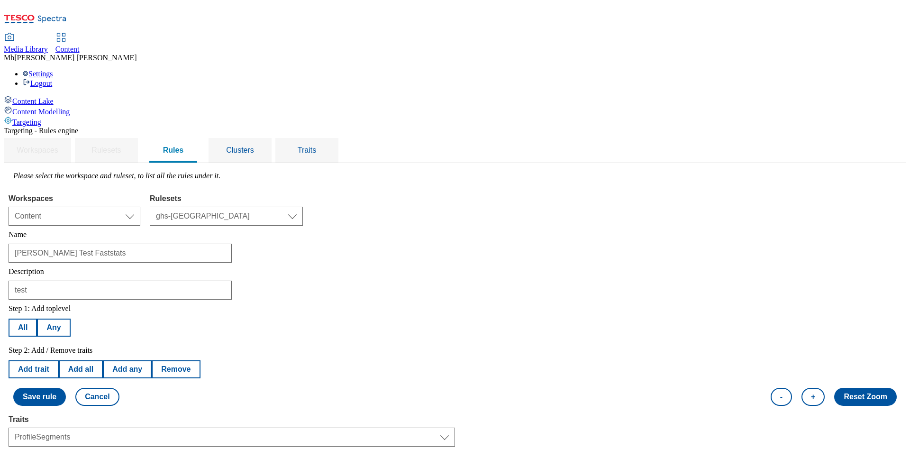
select select "equals"
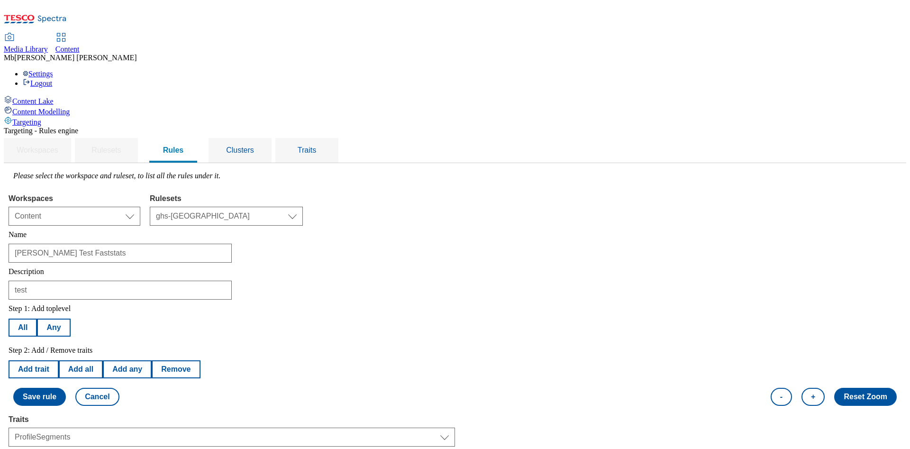
drag, startPoint x: 909, startPoint y: 236, endPoint x: 910, endPoint y: 182, distance: 54.0
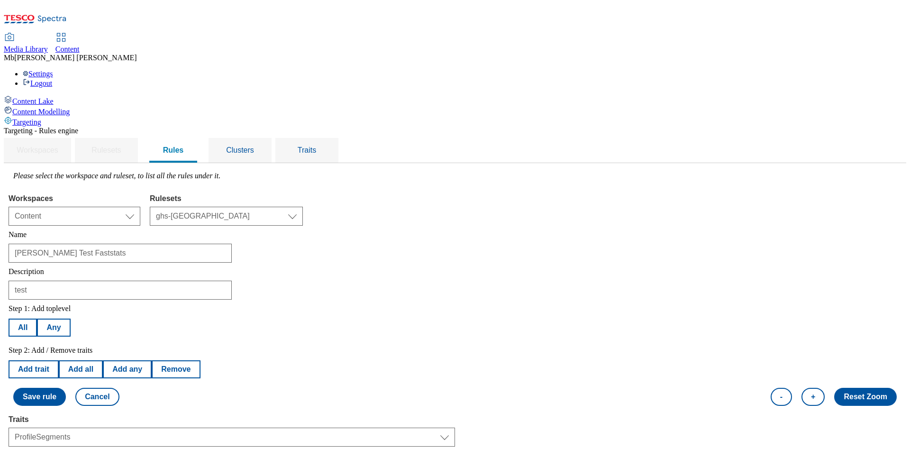
select select "5a3e1b72-054c-435f-b883-111407893f87:true"
